Goal: Check status: Check status

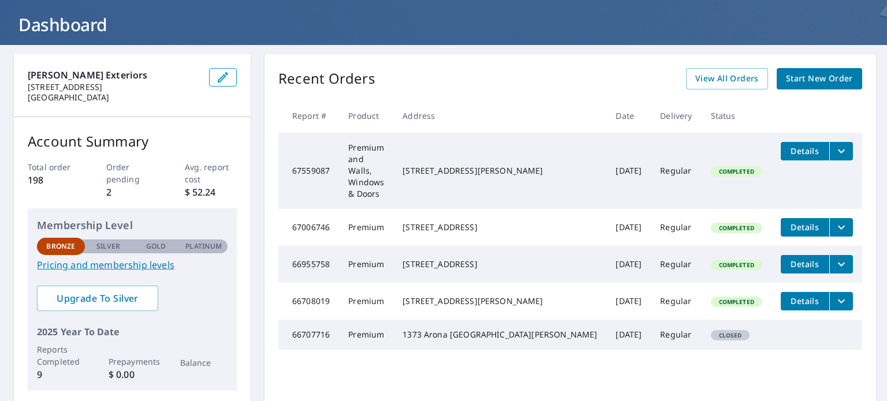
scroll to position [58, 0]
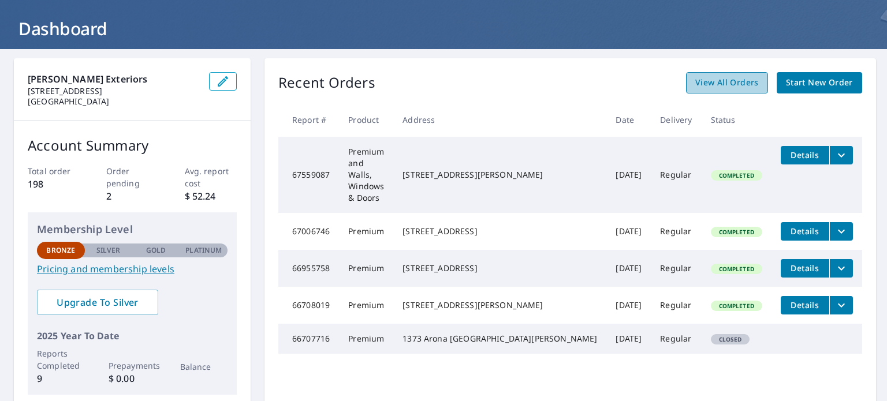
click at [723, 87] on span "View All Orders" at bounding box center [727, 83] width 64 height 14
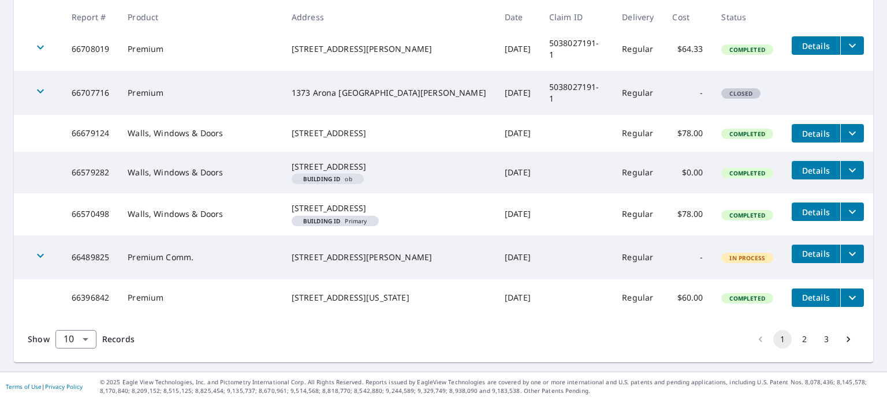
scroll to position [387, 0]
click at [312, 292] on div "[STREET_ADDRESS][US_STATE]" at bounding box center [389, 298] width 195 height 12
copy div "[STREET_ADDRESS][US_STATE]"
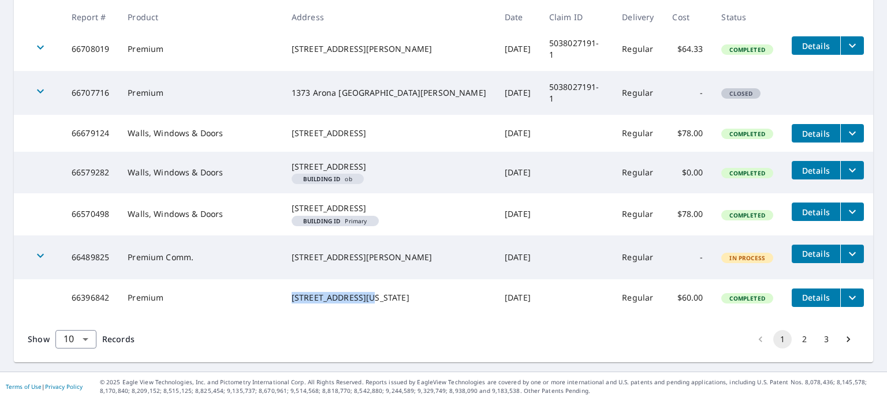
click at [797, 341] on button "2" at bounding box center [804, 339] width 18 height 18
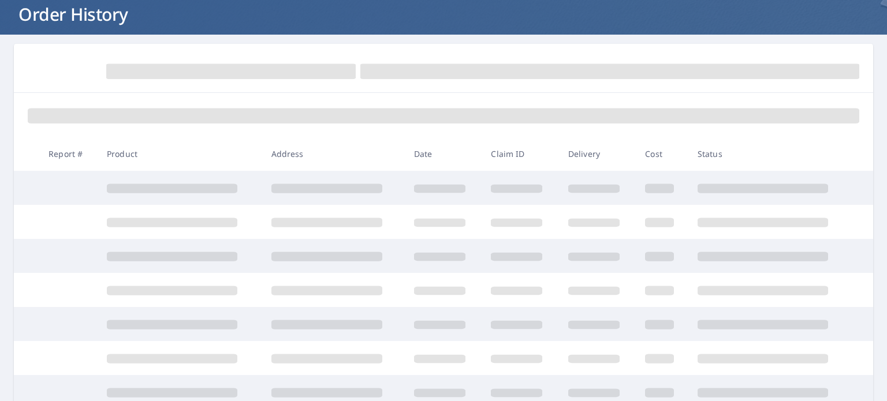
scroll to position [115, 0]
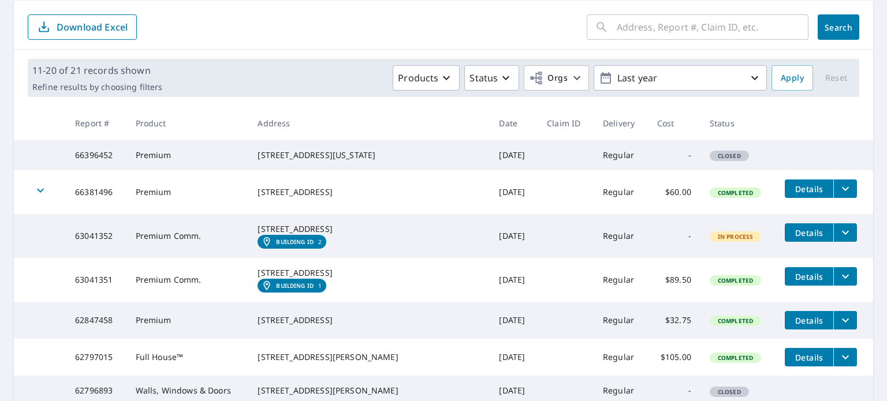
click at [344, 197] on div "[STREET_ADDRESS]" at bounding box center [369, 192] width 223 height 12
copy div "[STREET_ADDRESS]"
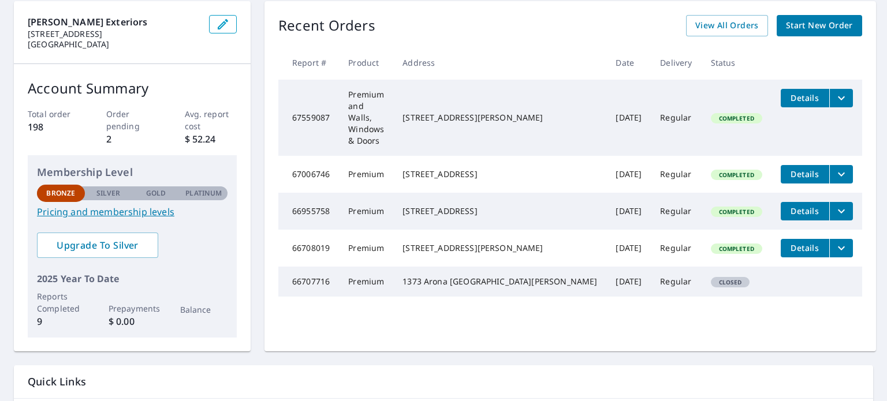
scroll to position [115, 0]
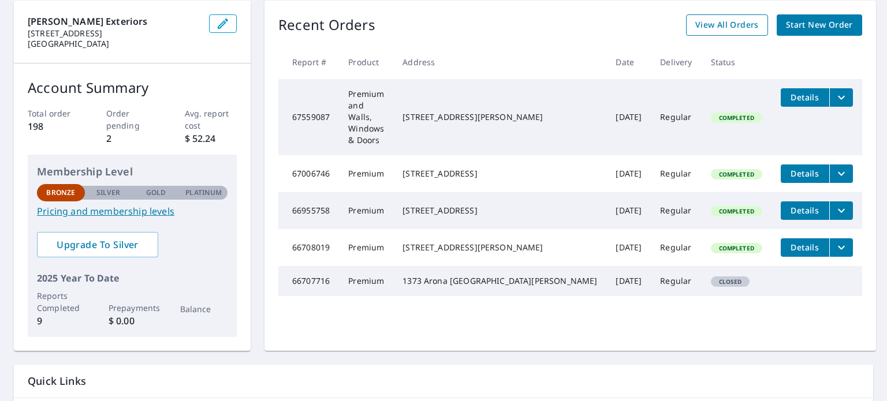
click at [736, 25] on span "View All Orders" at bounding box center [727, 25] width 64 height 14
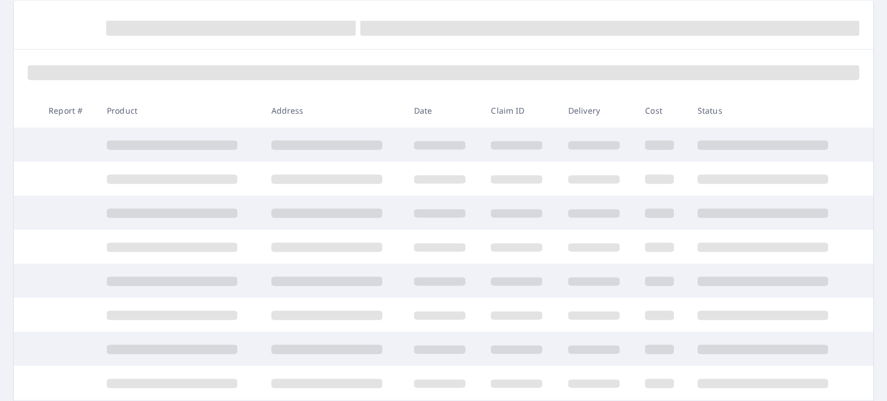
scroll to position [115, 0]
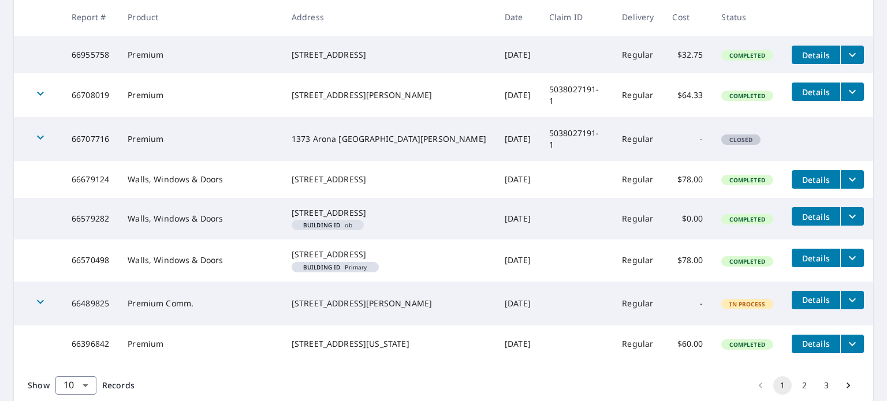
scroll to position [346, 0]
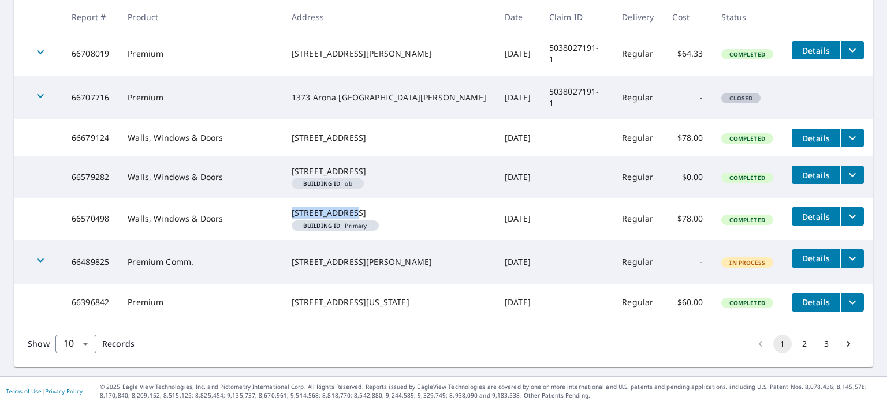
drag, startPoint x: 370, startPoint y: 230, endPoint x: 304, endPoint y: 232, distance: 65.8
click at [304, 232] on td "[STREET_ADDRESS][GEOGRAPHIC_DATA]" at bounding box center [388, 219] width 213 height 42
copy div "[STREET_ADDRESS]"
click at [799, 222] on span "Details" at bounding box center [816, 216] width 35 height 11
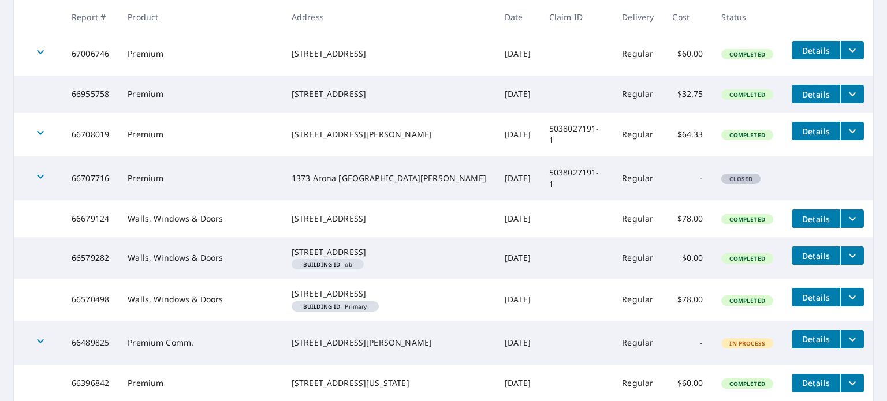
scroll to position [273, 0]
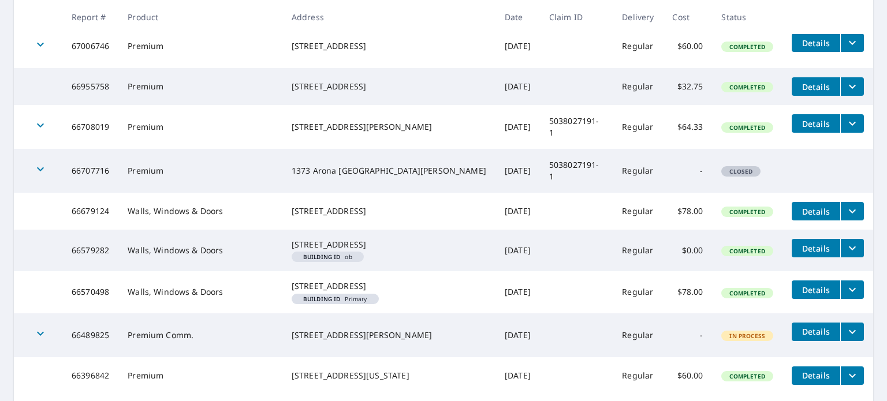
click at [328, 212] on div "[STREET_ADDRESS]" at bounding box center [389, 212] width 195 height 12
copy div "[STREET_ADDRESS]"
click at [815, 217] on span "Details" at bounding box center [816, 211] width 35 height 11
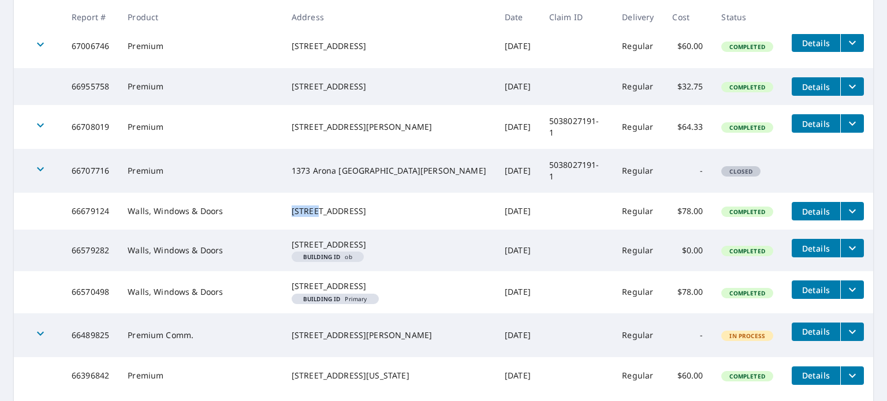
scroll to position [137, 0]
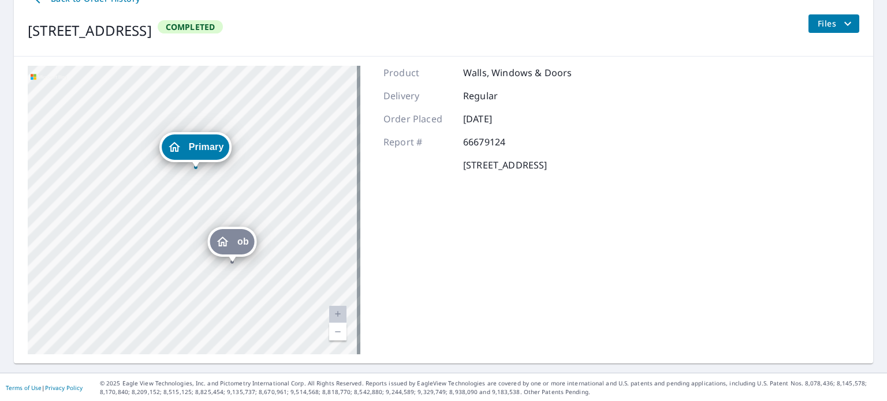
drag, startPoint x: 193, startPoint y: 214, endPoint x: 247, endPoint y: 213, distance: 53.7
click at [247, 213] on div "ob [STREET_ADDRESS] Primary [STREET_ADDRESS]" at bounding box center [194, 210] width 333 height 289
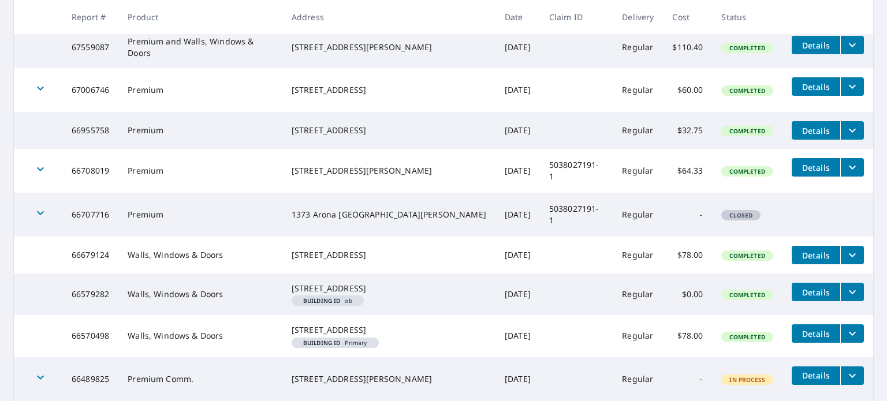
scroll to position [252, 0]
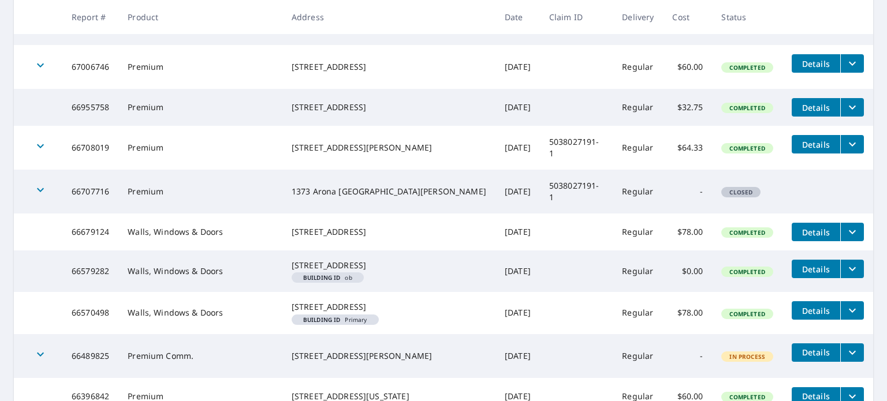
click at [792, 320] on button "Details" at bounding box center [816, 310] width 49 height 18
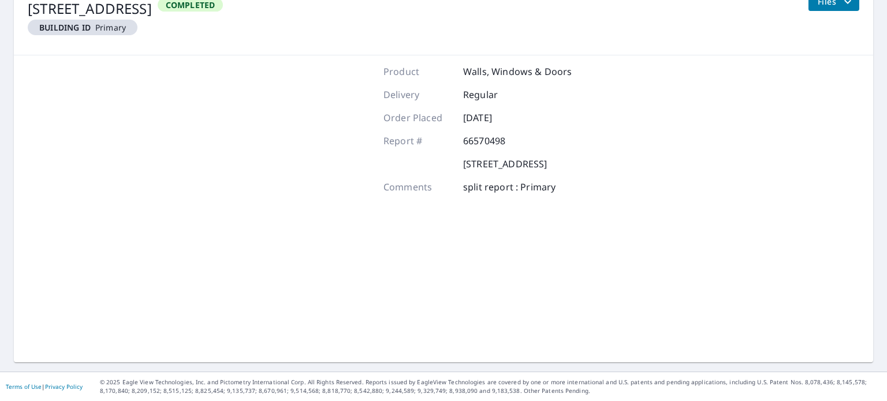
scroll to position [158, 0]
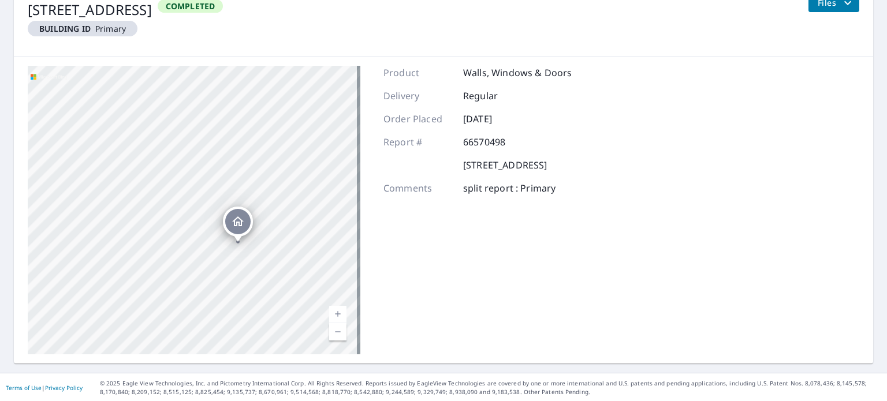
click at [465, 167] on p "[STREET_ADDRESS]" at bounding box center [505, 165] width 84 height 14
drag, startPoint x: 305, startPoint y: 177, endPoint x: 299, endPoint y: 174, distance: 6.7
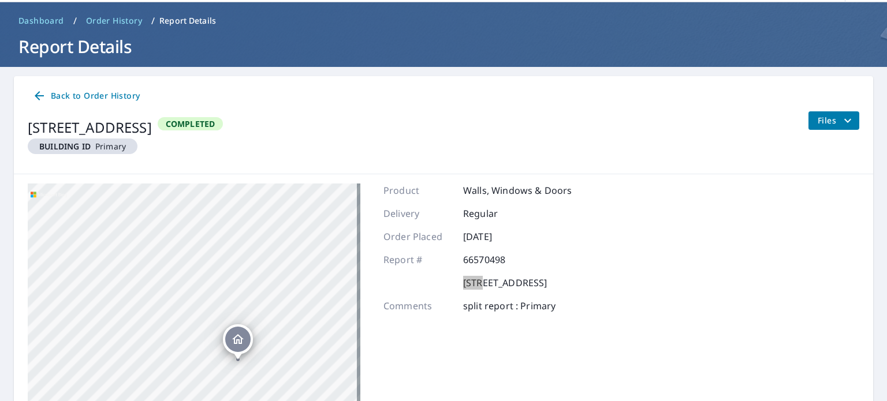
scroll to position [0, 0]
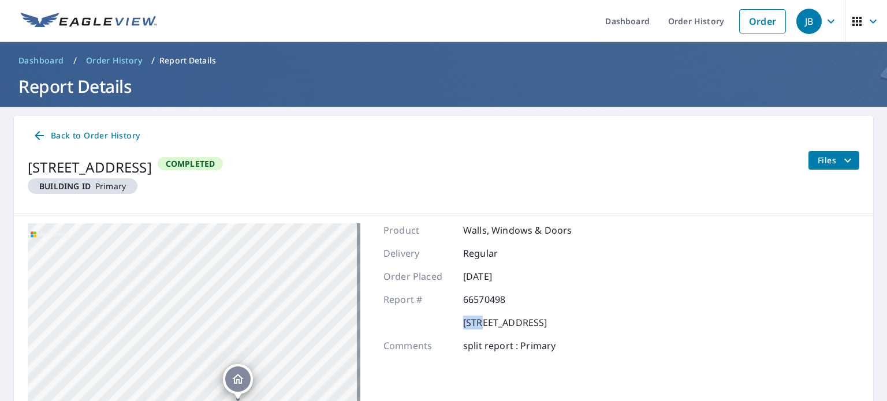
click at [58, 141] on span "Back to Order History" at bounding box center [85, 136] width 107 height 14
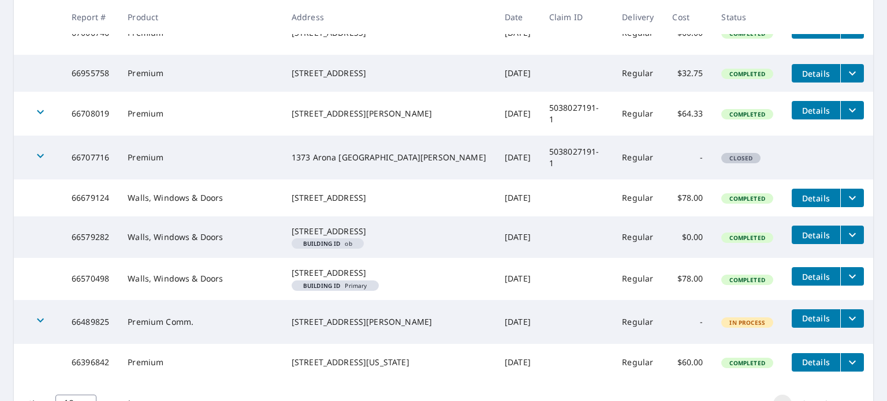
scroll to position [289, 0]
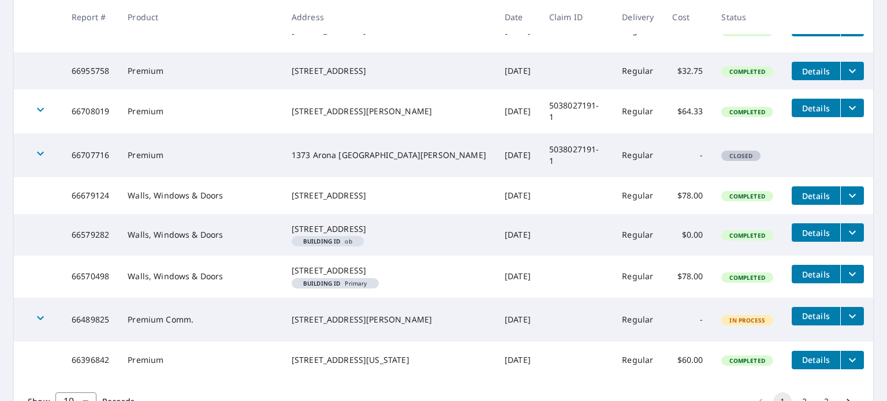
click at [342, 108] on div "[STREET_ADDRESS][PERSON_NAME]" at bounding box center [389, 112] width 195 height 12
copy div "1373 ARONA ST"
click at [800, 110] on span "Details" at bounding box center [816, 108] width 35 height 11
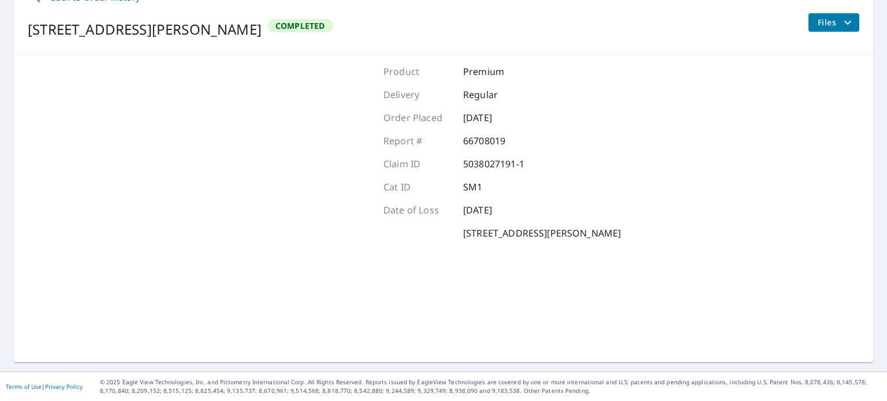
scroll to position [137, 0]
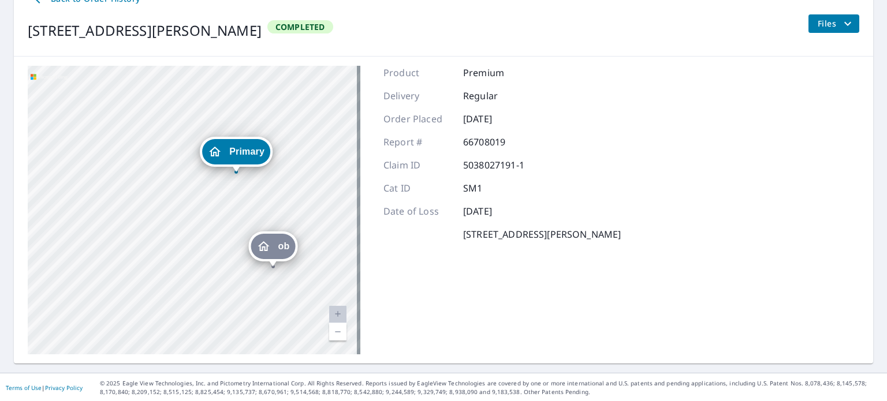
drag, startPoint x: 171, startPoint y: 126, endPoint x: 289, endPoint y: 230, distance: 157.1
click at [289, 230] on div "ob [STREET_ADDRESS] Primary [STREET_ADDRESS]" at bounding box center [194, 210] width 333 height 289
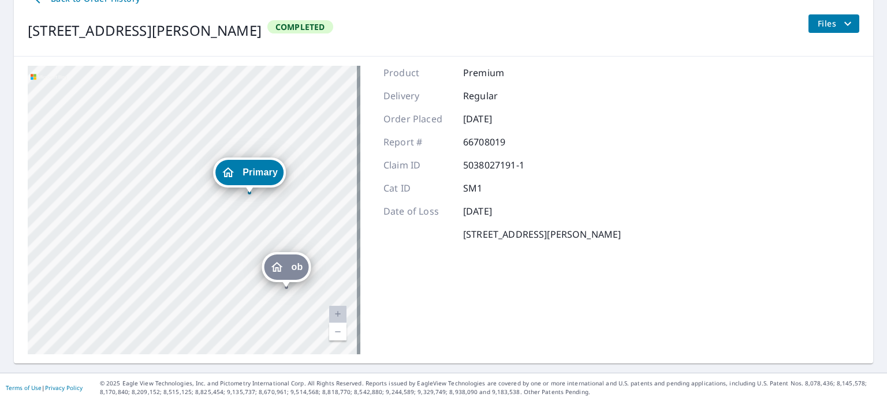
click at [251, 173] on span "Primary" at bounding box center [260, 172] width 35 height 9
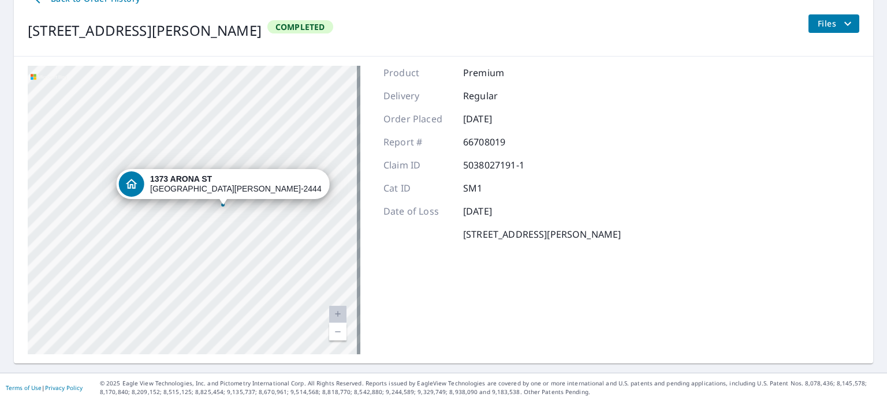
click at [254, 217] on div "[STREET_ADDRESS][PERSON_NAME]" at bounding box center [194, 210] width 333 height 289
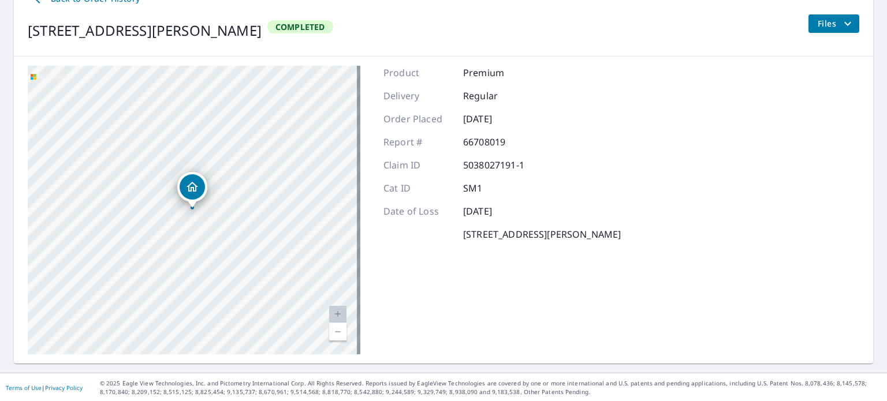
click at [334, 331] on link "Current Level 20, Zoom Out" at bounding box center [337, 331] width 17 height 17
click at [334, 315] on link "Current Level 19, Zoom In" at bounding box center [337, 314] width 17 height 17
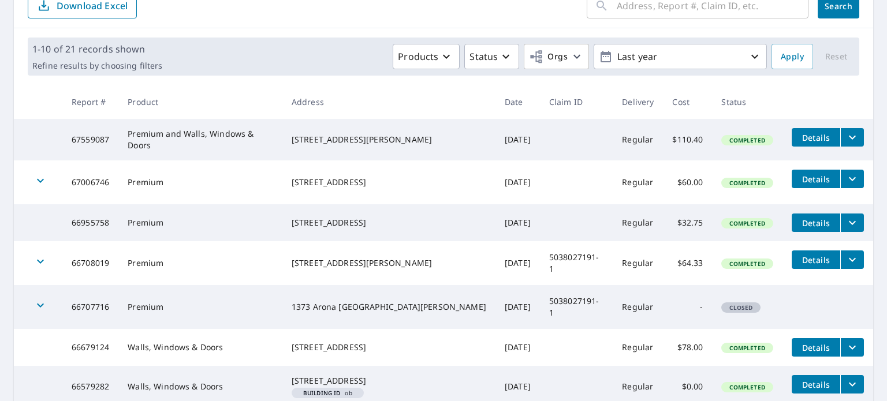
click at [379, 219] on div "[STREET_ADDRESS]" at bounding box center [389, 223] width 195 height 12
copy div "[STREET_ADDRESS]"
drag, startPoint x: 286, startPoint y: 225, endPoint x: 294, endPoint y: 223, distance: 7.9
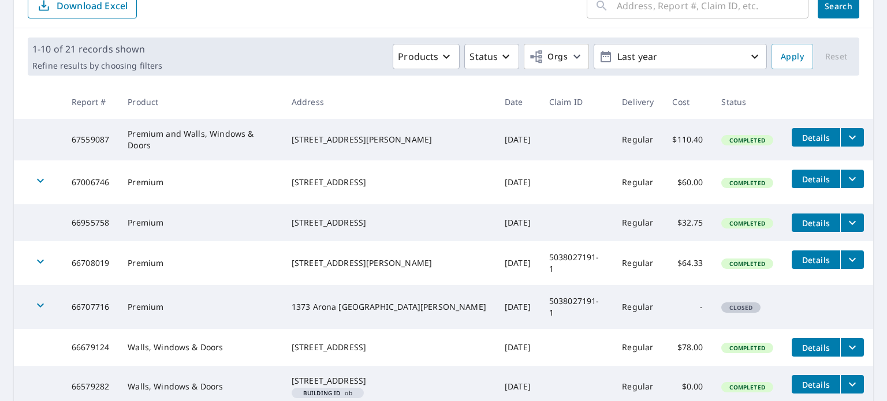
click at [282, 224] on td "Premium" at bounding box center [200, 222] width 164 height 37
click at [799, 219] on span "Details" at bounding box center [816, 223] width 35 height 11
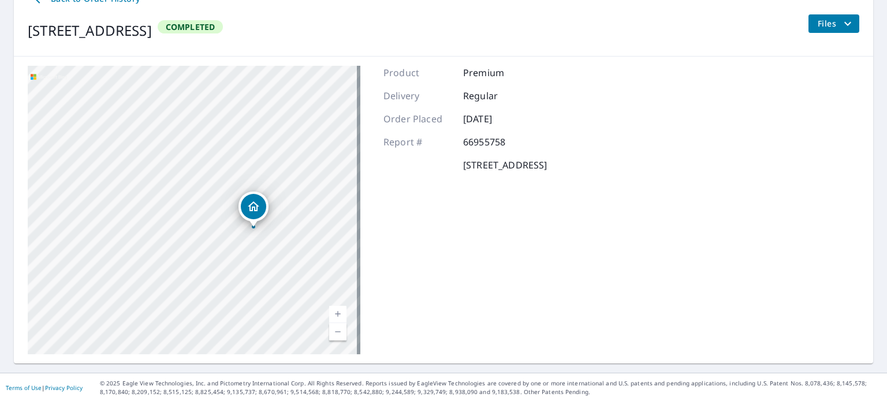
drag, startPoint x: 144, startPoint y: 240, endPoint x: 253, endPoint y: 240, distance: 109.1
click at [253, 240] on div "[STREET_ADDRESS][PERSON_NAME]" at bounding box center [194, 210] width 333 height 289
click at [268, 237] on div "[STREET_ADDRESS][PERSON_NAME]" at bounding box center [194, 210] width 333 height 289
drag, startPoint x: 28, startPoint y: 27, endPoint x: 150, endPoint y: 29, distance: 121.9
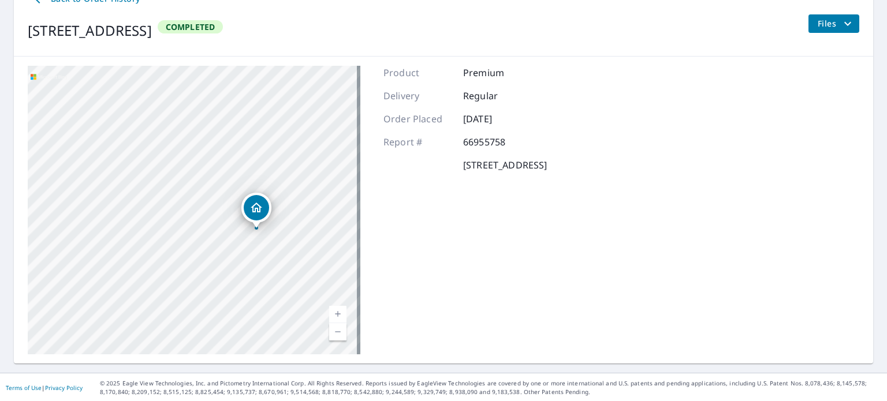
click at [150, 29] on div "[STREET_ADDRESS]" at bounding box center [90, 30] width 124 height 21
copy div "[STREET_ADDRESS]"
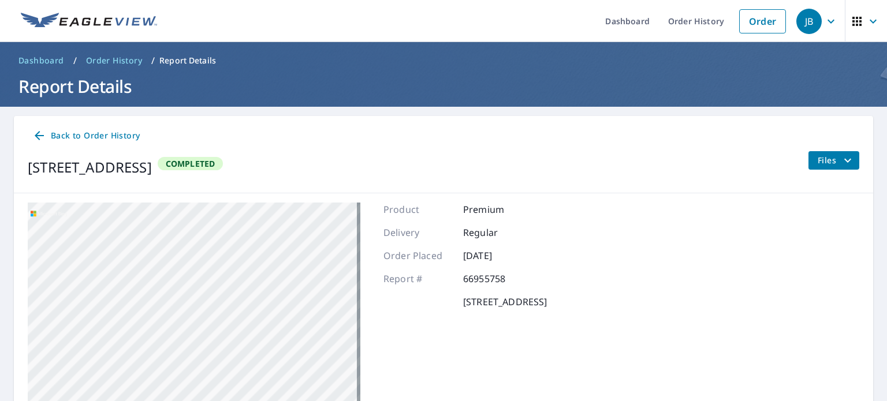
click at [62, 129] on span "Back to Order History" at bounding box center [85, 136] width 107 height 14
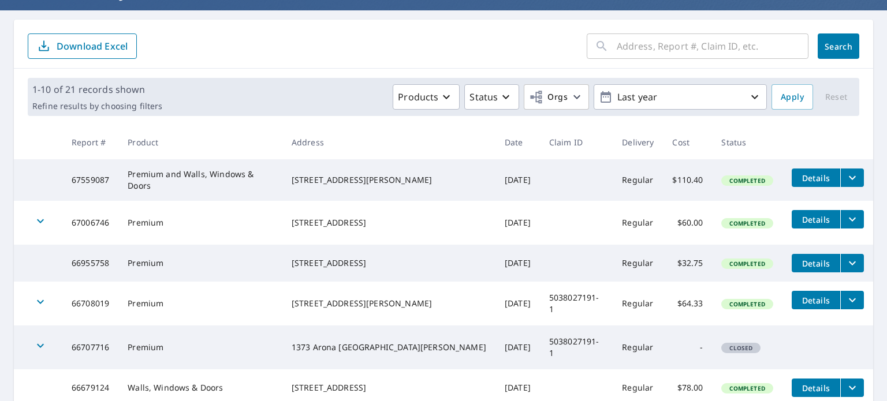
scroll to position [115, 0]
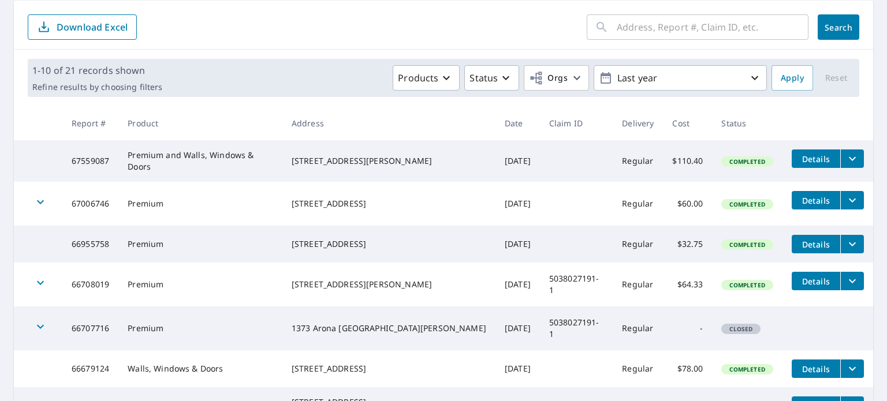
click at [344, 199] on div "[STREET_ADDRESS]" at bounding box center [389, 204] width 195 height 12
click at [347, 198] on div "[STREET_ADDRESS]" at bounding box center [389, 204] width 195 height 12
copy div "2010 Zealand Ave N"
